Goal: Information Seeking & Learning: Find specific fact

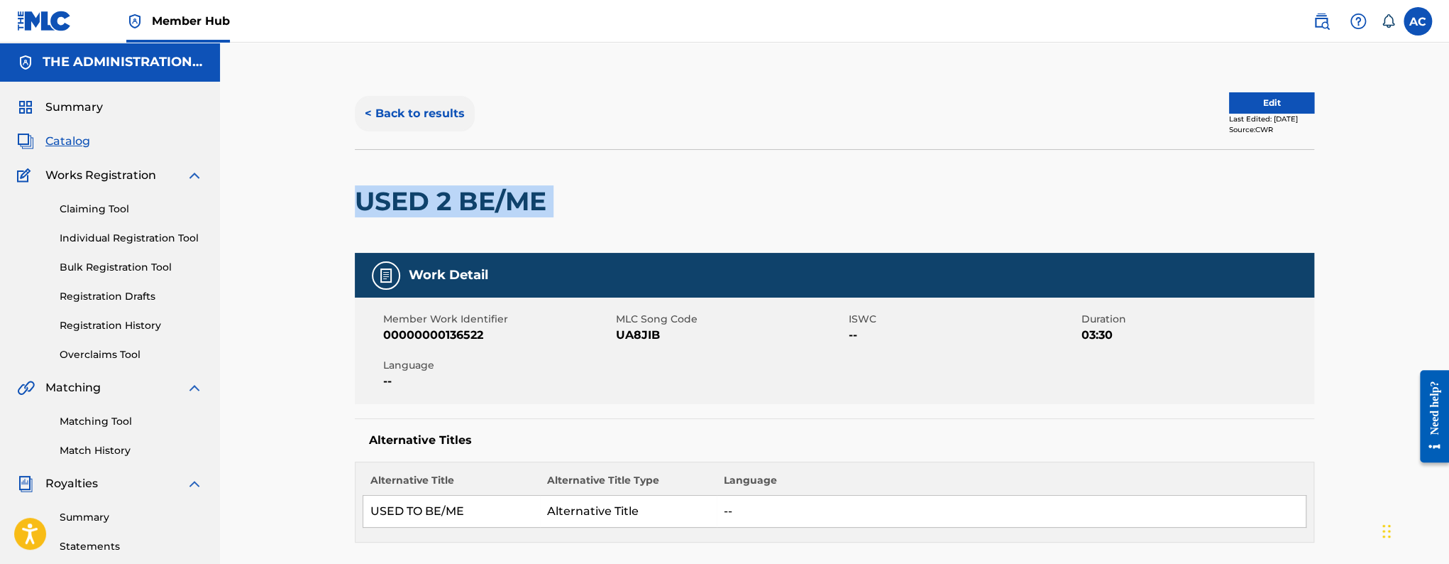
click at [430, 127] on button "< Back to results" at bounding box center [415, 113] width 120 height 35
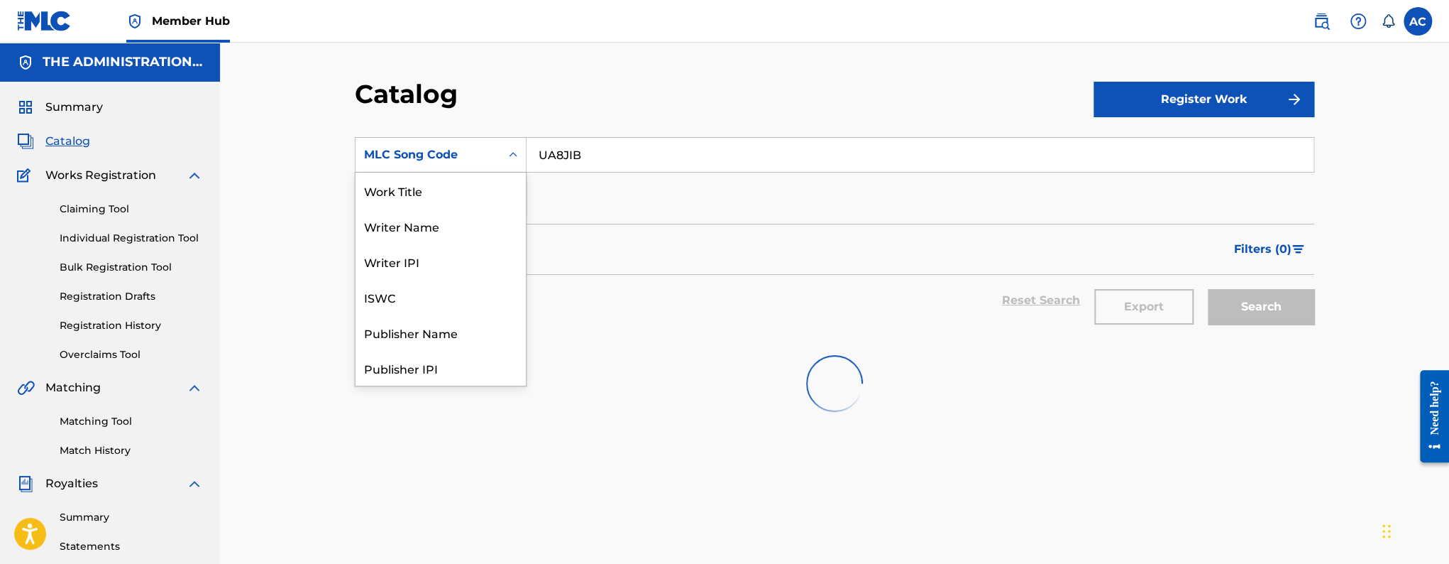
click at [497, 155] on div "MLC Song Code" at bounding box center [428, 154] width 145 height 27
click at [430, 199] on div "Work Title" at bounding box center [441, 189] width 170 height 35
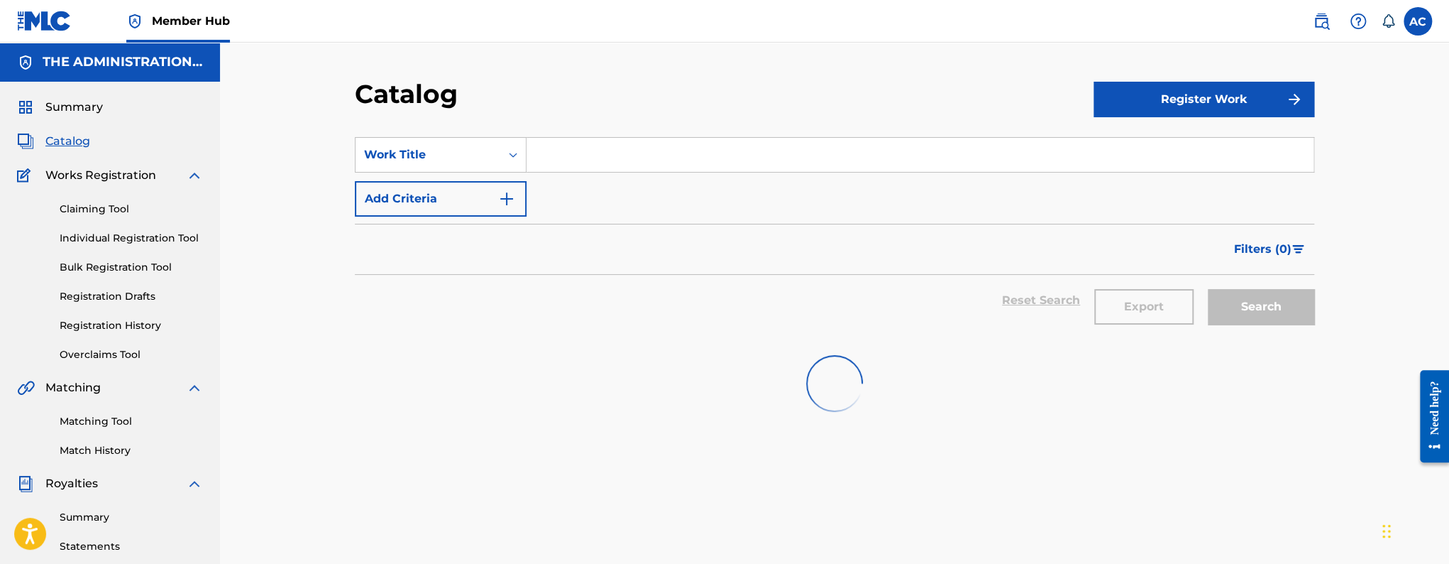
click at [588, 163] on input "Search Form" at bounding box center [920, 155] width 787 height 34
paste input "SP!TE"
click at [557, 155] on input "SP!TE" at bounding box center [920, 155] width 787 height 34
click at [594, 181] on div "spite" at bounding box center [813, 187] width 573 height 26
type input "spite"
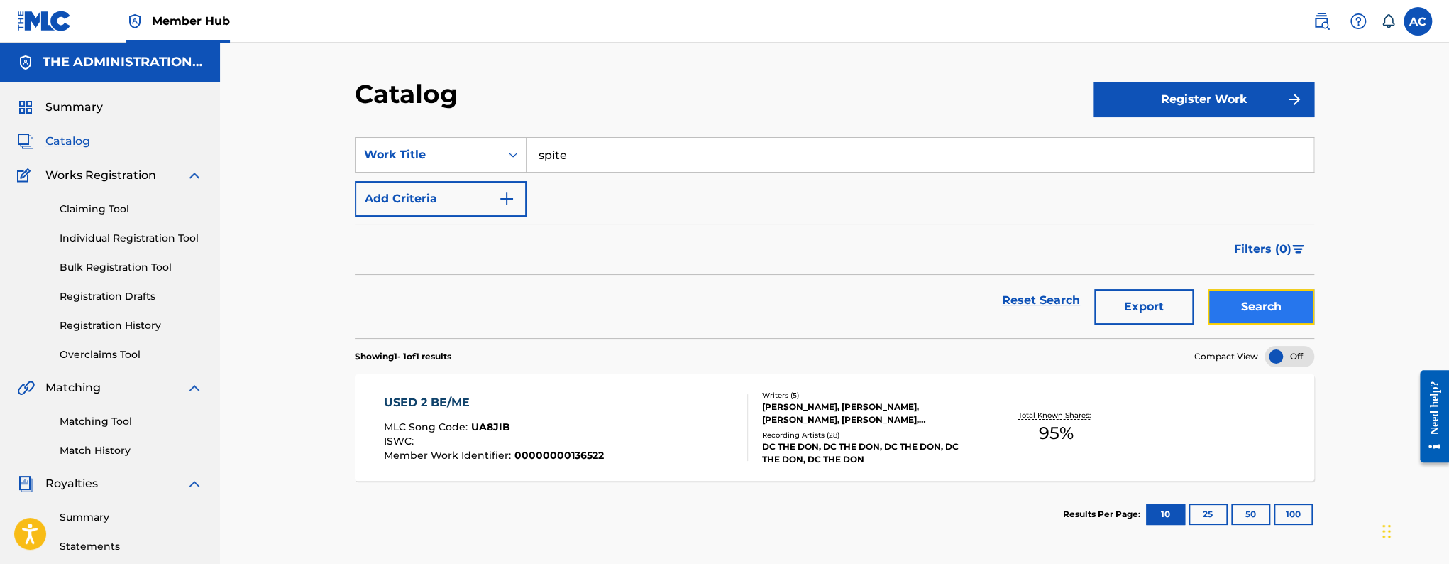
click at [1273, 305] on button "Search" at bounding box center [1261, 306] width 106 height 35
